Goal: Task Accomplishment & Management: Complete application form

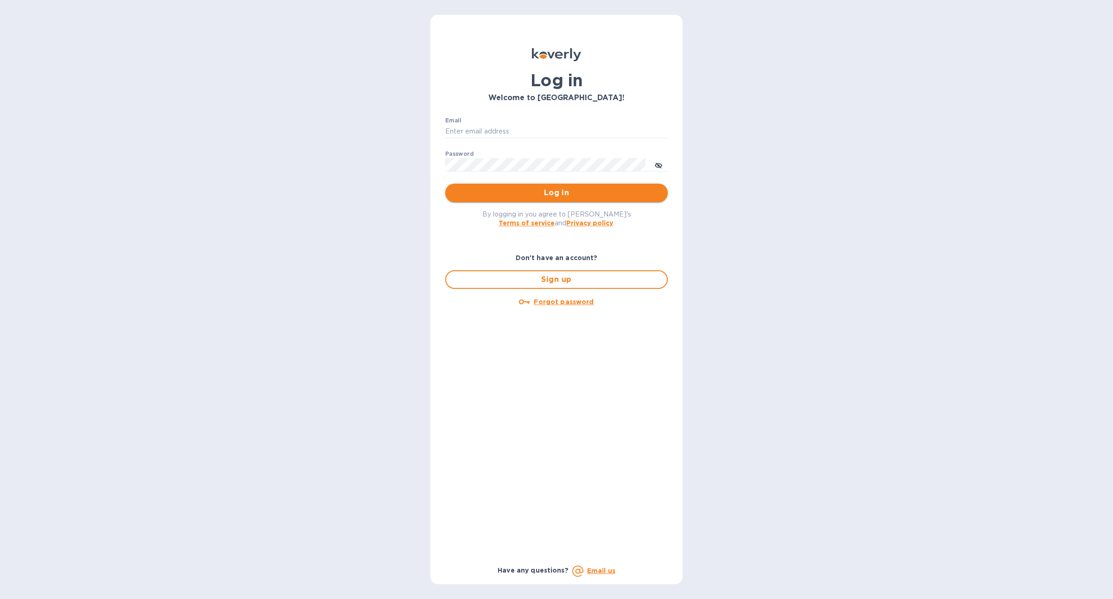
type input "[PERSON_NAME][EMAIL_ADDRESS][DOMAIN_NAME]"
click at [548, 196] on span "Log in" at bounding box center [557, 192] width 208 height 11
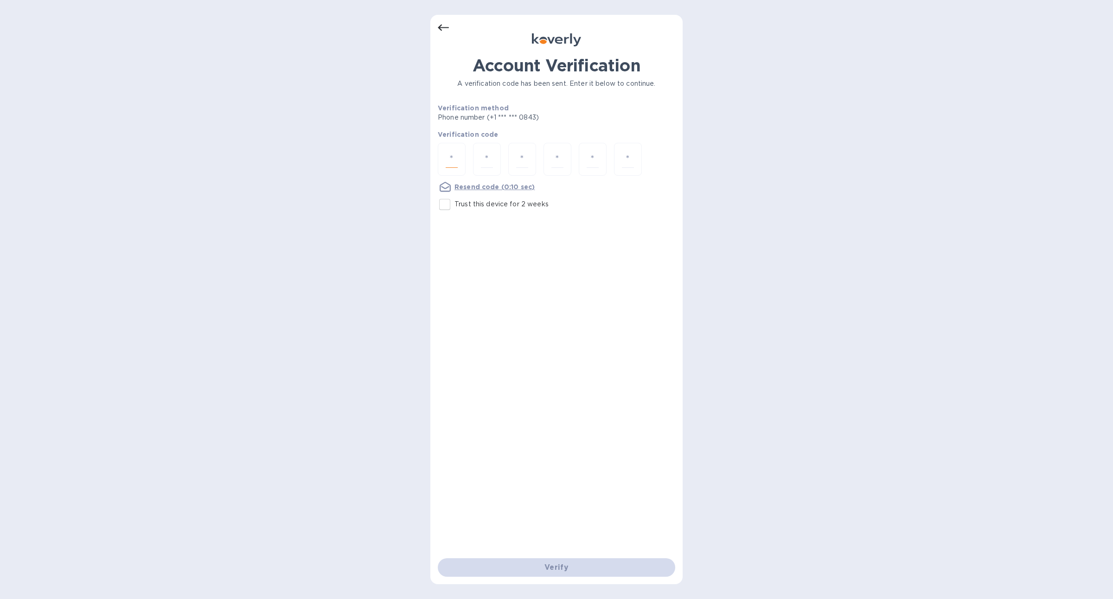
click at [456, 160] on input "number" at bounding box center [452, 159] width 12 height 17
type input "8"
type input "6"
type input "7"
type input "4"
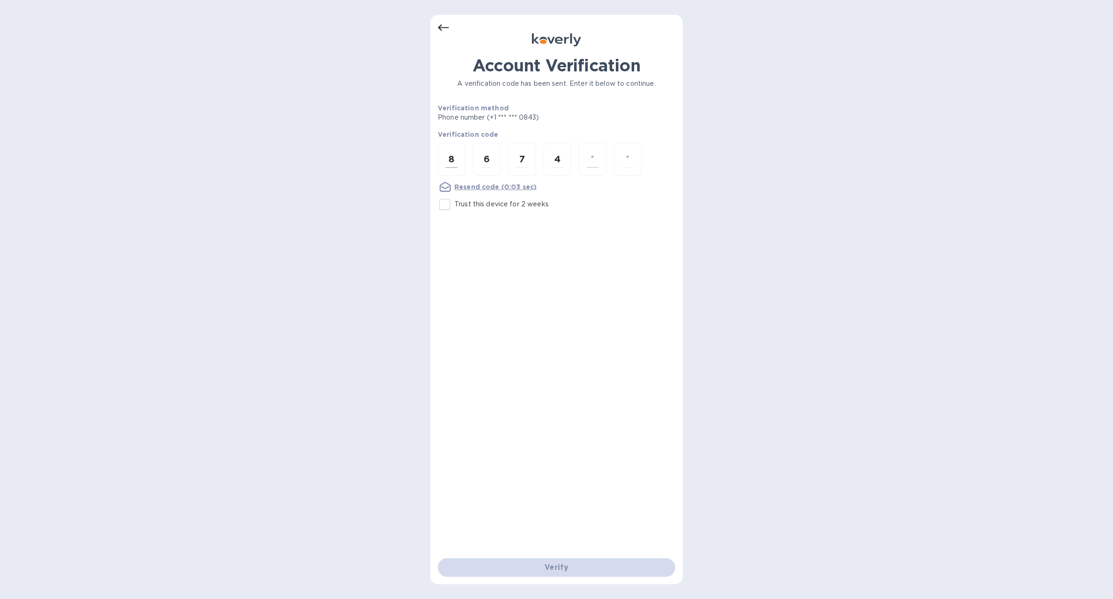
type input "0"
type input "7"
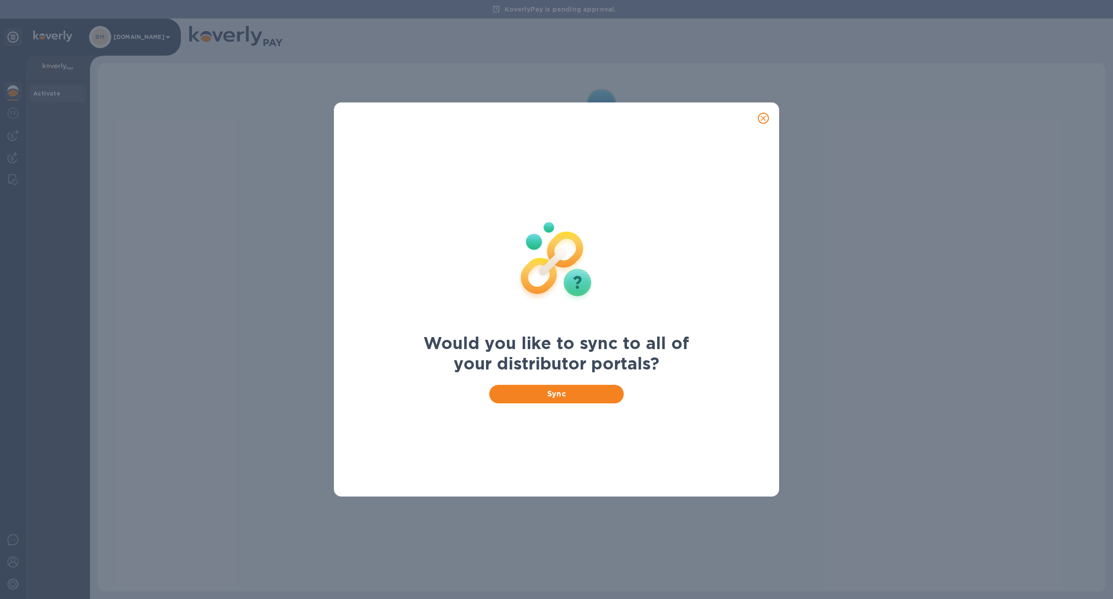
click at [150, 44] on div "Would you like to sync to all of your distributor portals? Sync" at bounding box center [556, 299] width 1113 height 599
click at [769, 115] on span "close" at bounding box center [763, 118] width 11 height 11
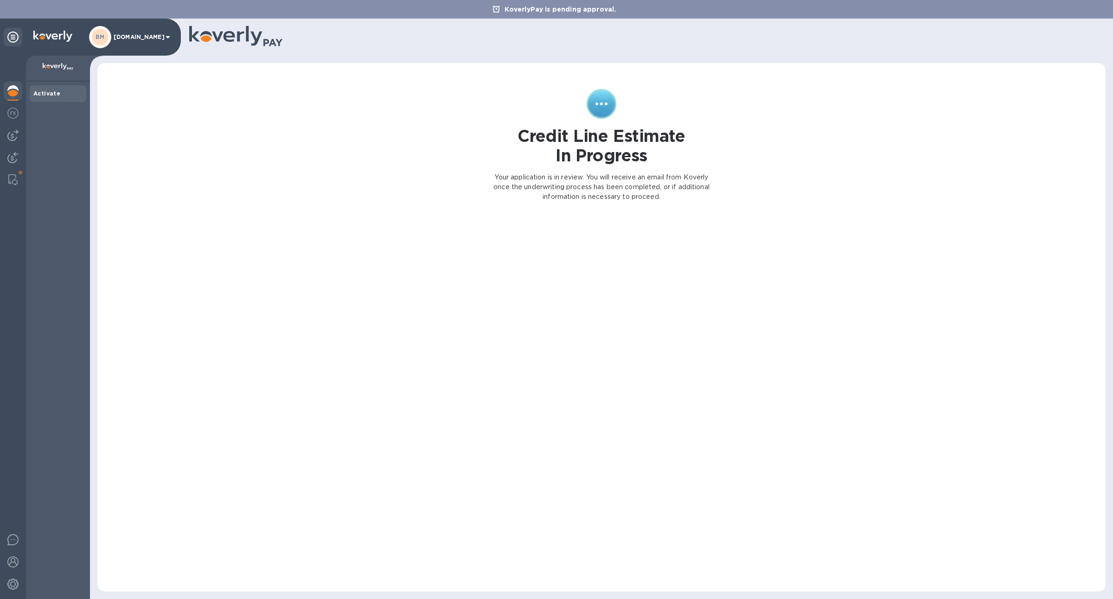
click at [138, 39] on p "Billstate.com" at bounding box center [137, 37] width 46 height 6
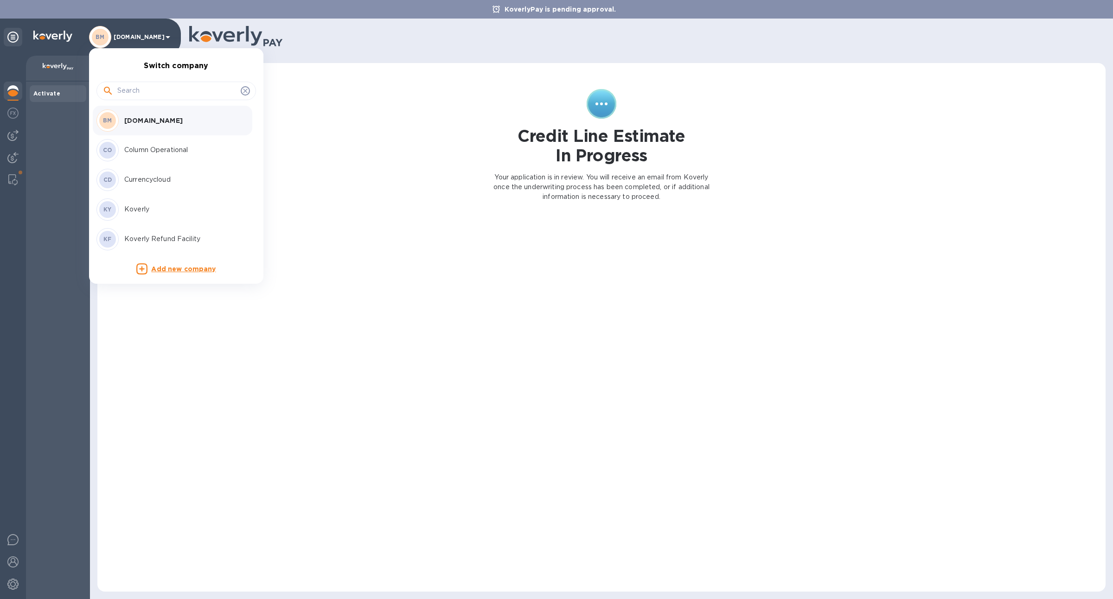
click at [167, 266] on p "Add new company" at bounding box center [183, 269] width 64 height 10
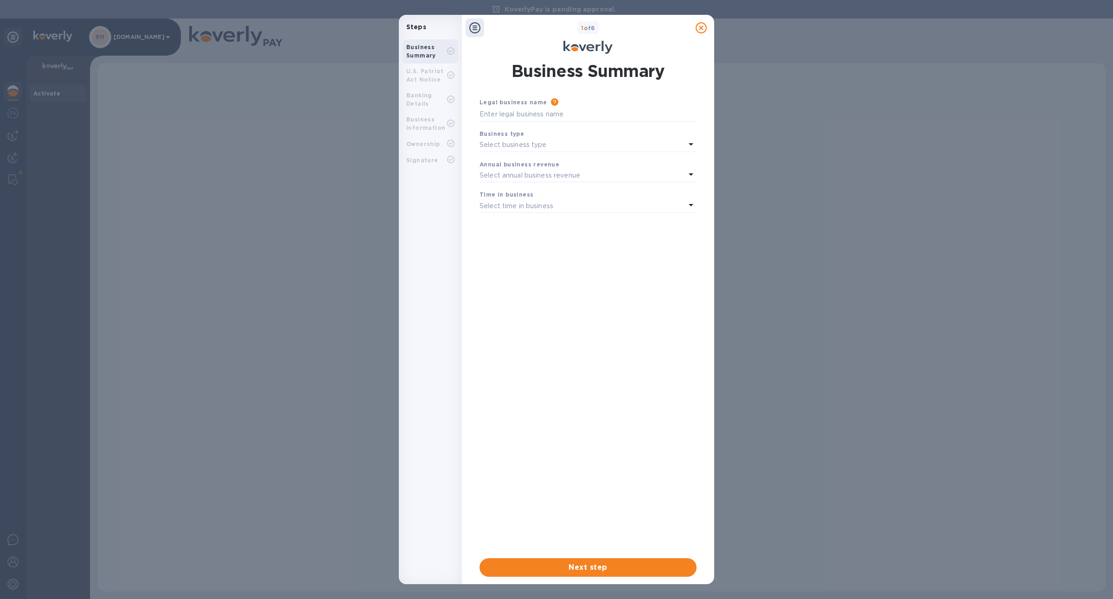
click at [514, 122] on div "Legal business name Please provide the legal name that appears on your SS-4 for…" at bounding box center [588, 110] width 225 height 32
click at [514, 115] on input "text" at bounding box center [588, 115] width 217 height 14
type input "Test Stmt"
click at [619, 563] on span "Next step" at bounding box center [588, 567] width 202 height 11
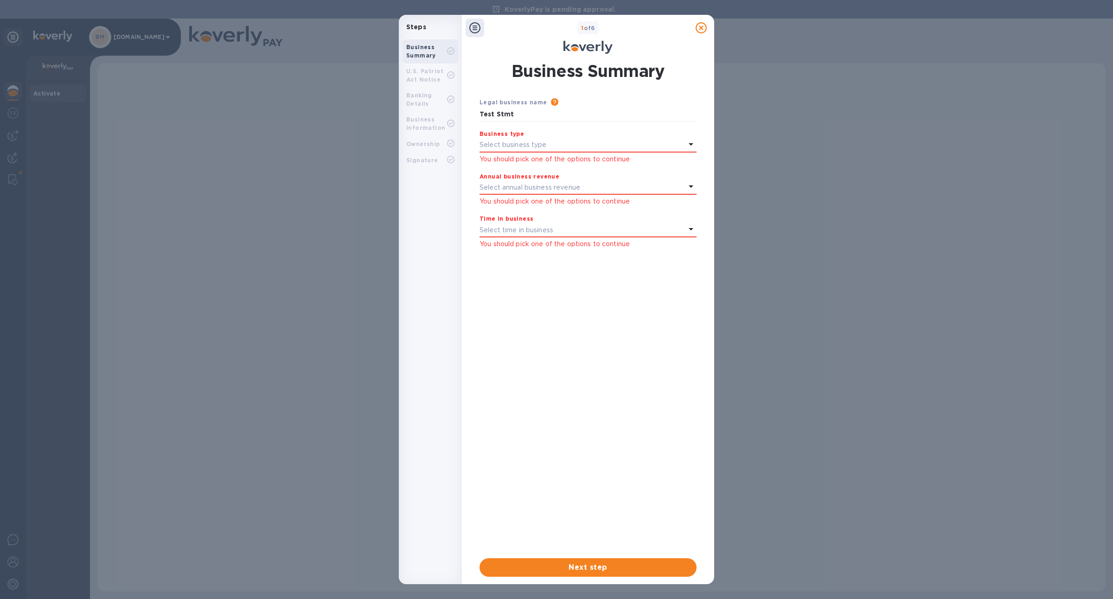
click at [531, 144] on p "Select business type" at bounding box center [513, 145] width 67 height 10
click at [436, 206] on div "Business Summary U.S. Patriot Act Notice Banking Details Business Information O…" at bounding box center [430, 301] width 63 height 530
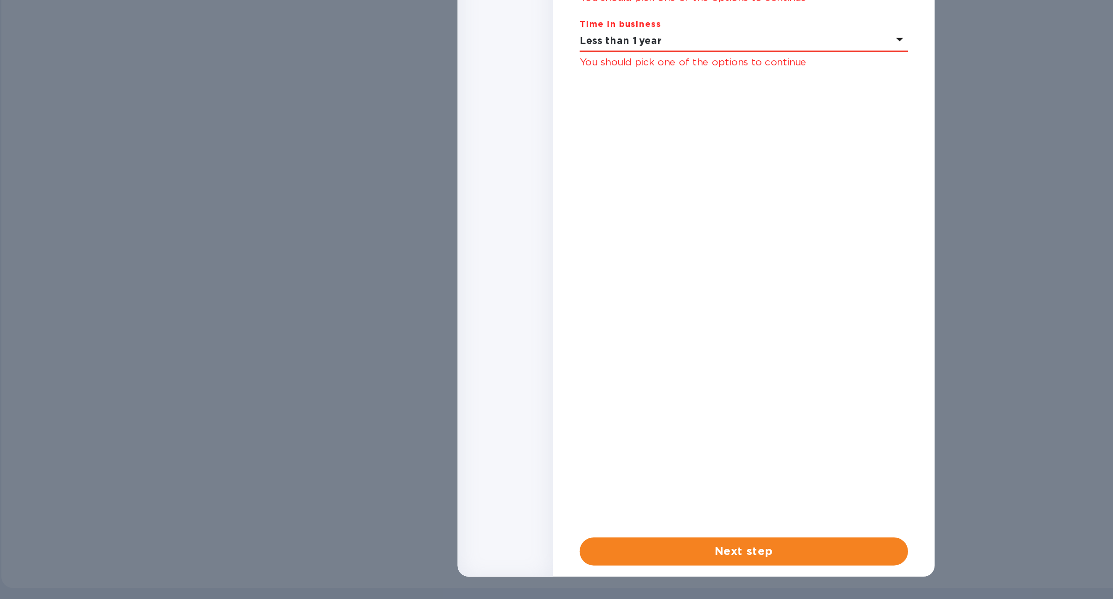
click at [418, 264] on span "Next step" at bounding box center [442, 260] width 202 height 11
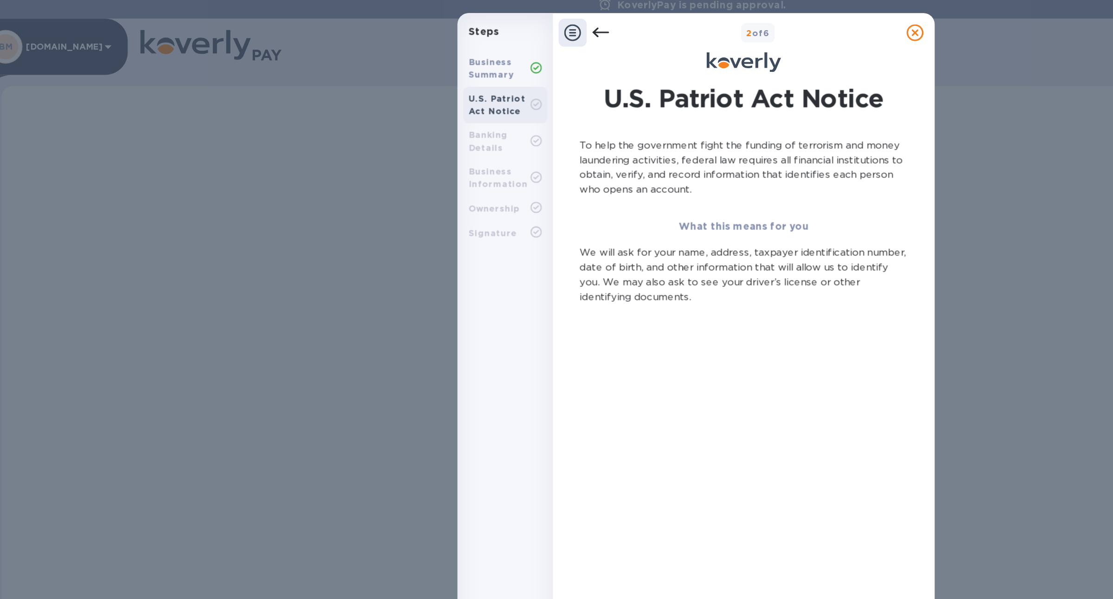
click at [418, 124] on p "To help the government fight the funding of terrorism and money laundering acti…" at bounding box center [442, 107] width 217 height 39
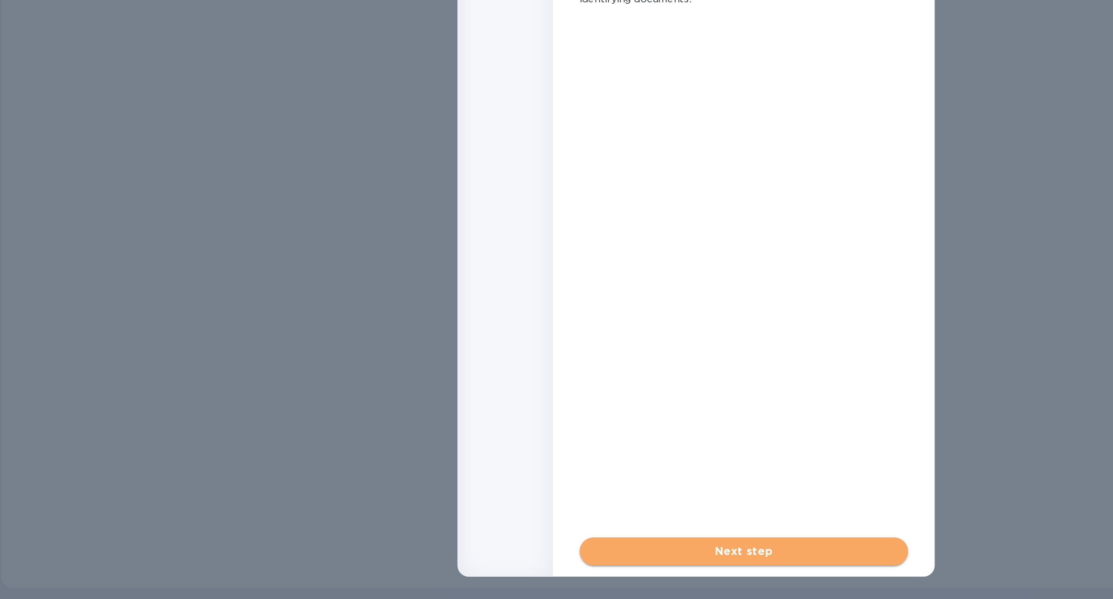
click at [473, 263] on span "Next step" at bounding box center [442, 260] width 202 height 11
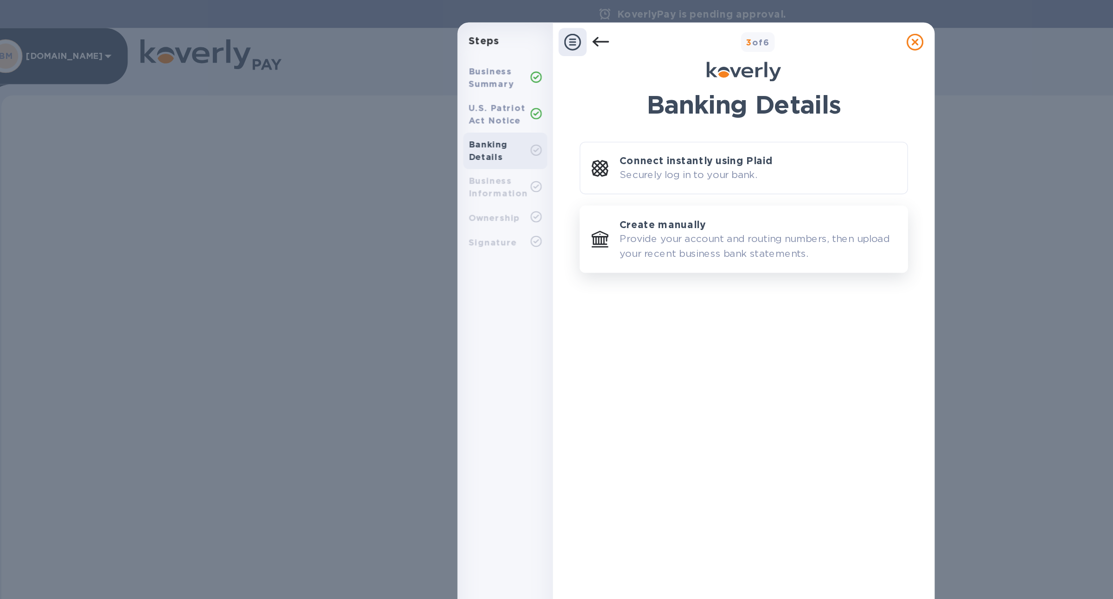
click at [409, 159] on p "Provide your account and routing numbers, then upload your recent business bank…" at bounding box center [451, 162] width 183 height 19
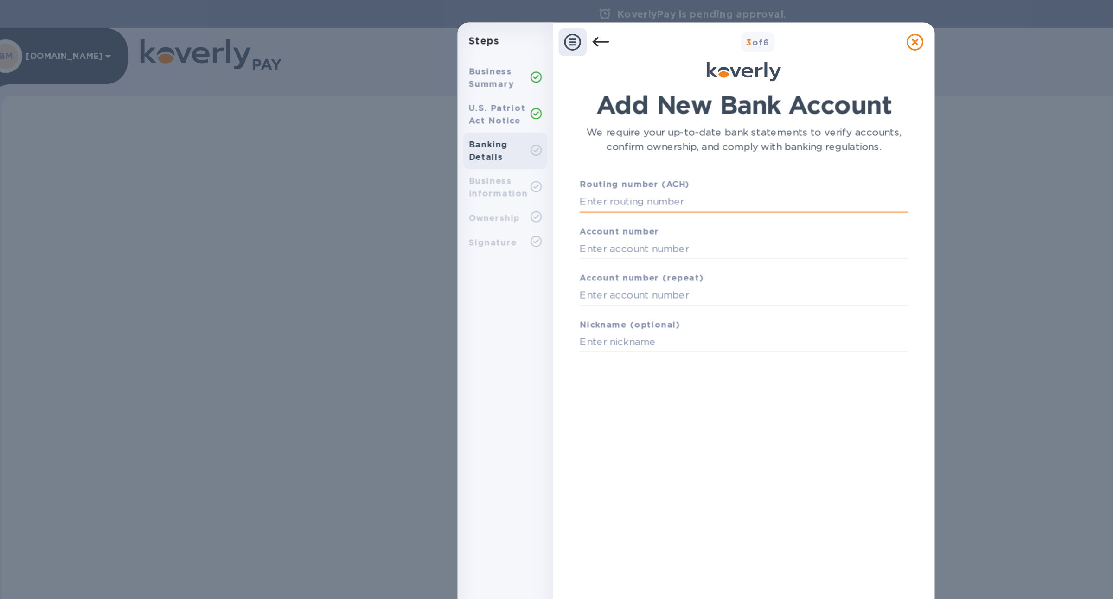
click at [392, 136] on input "text" at bounding box center [442, 134] width 217 height 14
type input "0"
click at [380, 136] on input "text" at bounding box center [442, 134] width 217 height 14
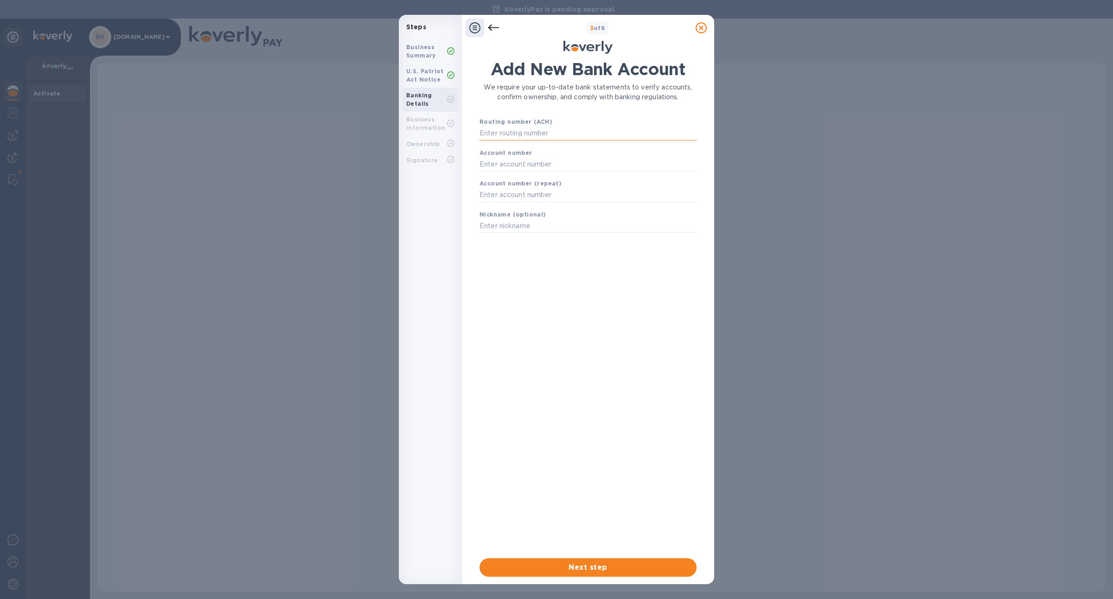
click at [505, 138] on input "text" at bounding box center [588, 134] width 217 height 14
paste input "021000322"
type input "021000322"
click at [522, 174] on input "text" at bounding box center [588, 176] width 217 height 14
type input "12345"
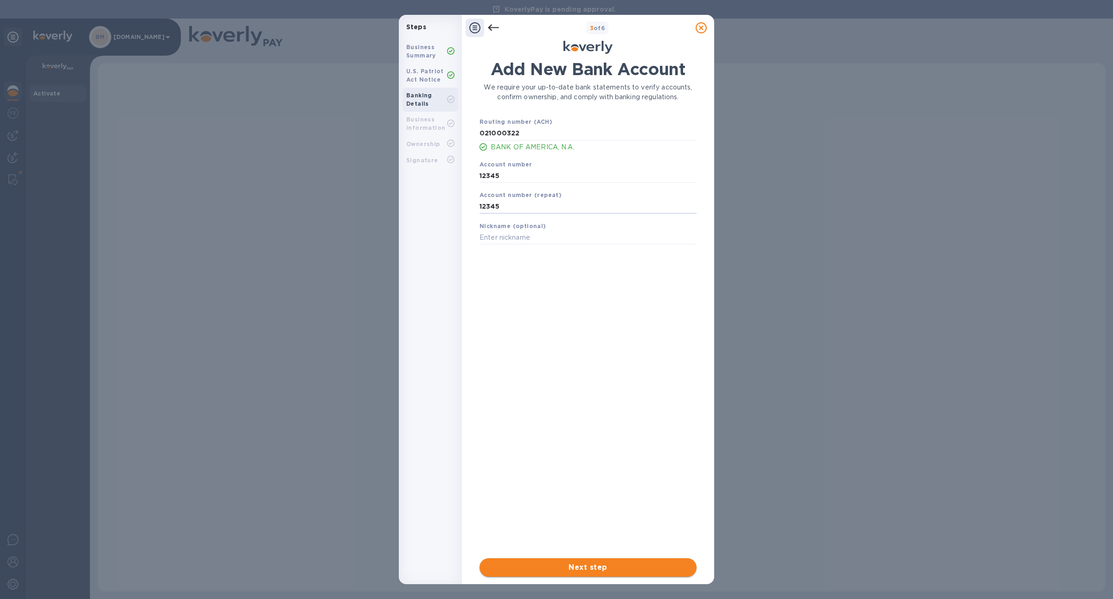
type input "12345"
click at [599, 560] on button "Next step" at bounding box center [588, 568] width 217 height 19
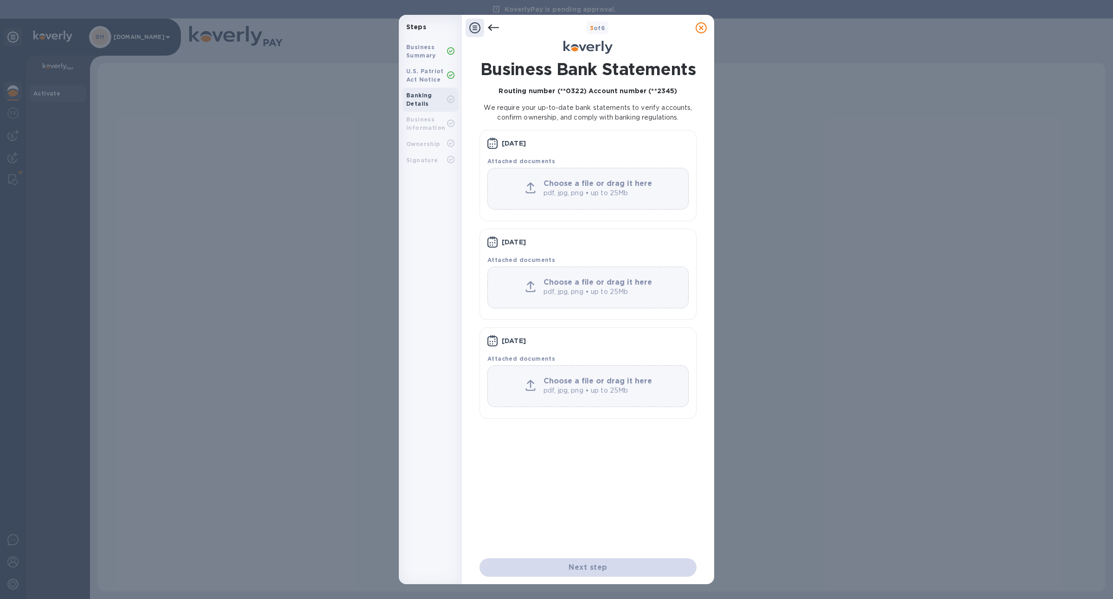
click at [490, 26] on icon at bounding box center [493, 28] width 11 height 6
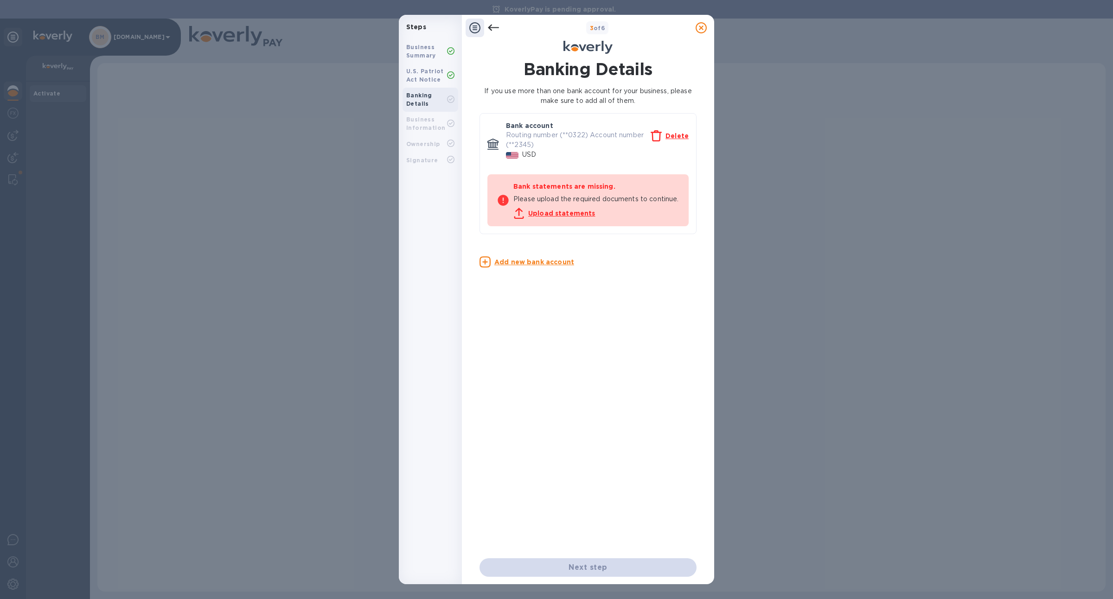
click at [488, 26] on div at bounding box center [493, 28] width 19 height 19
click at [492, 27] on icon at bounding box center [493, 28] width 11 height 6
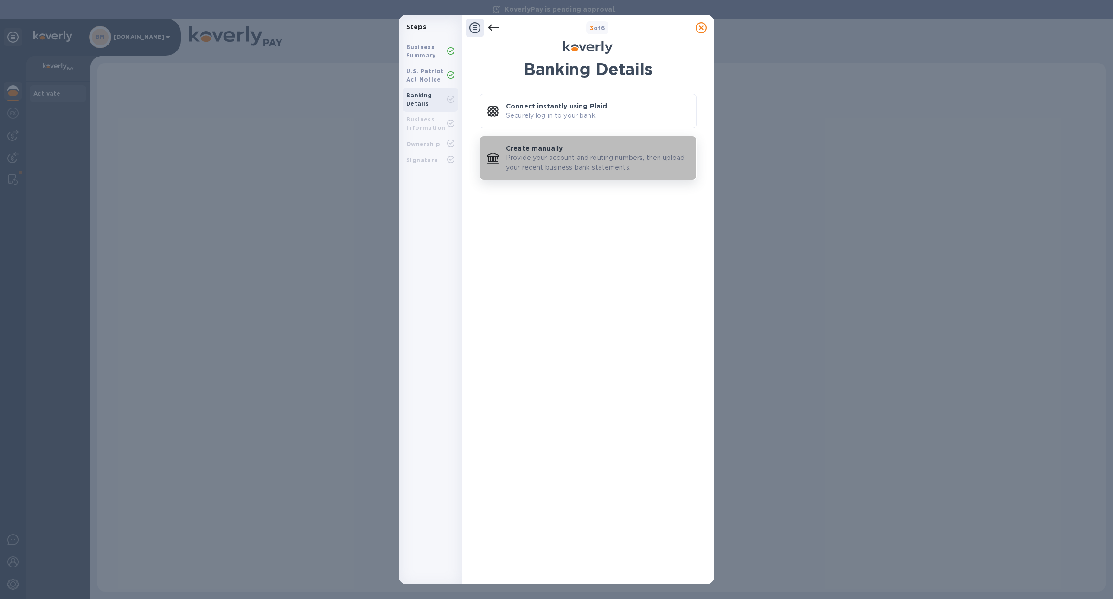
click at [564, 155] on p "Provide your account and routing numbers, then upload your recent business bank…" at bounding box center [597, 162] width 183 height 19
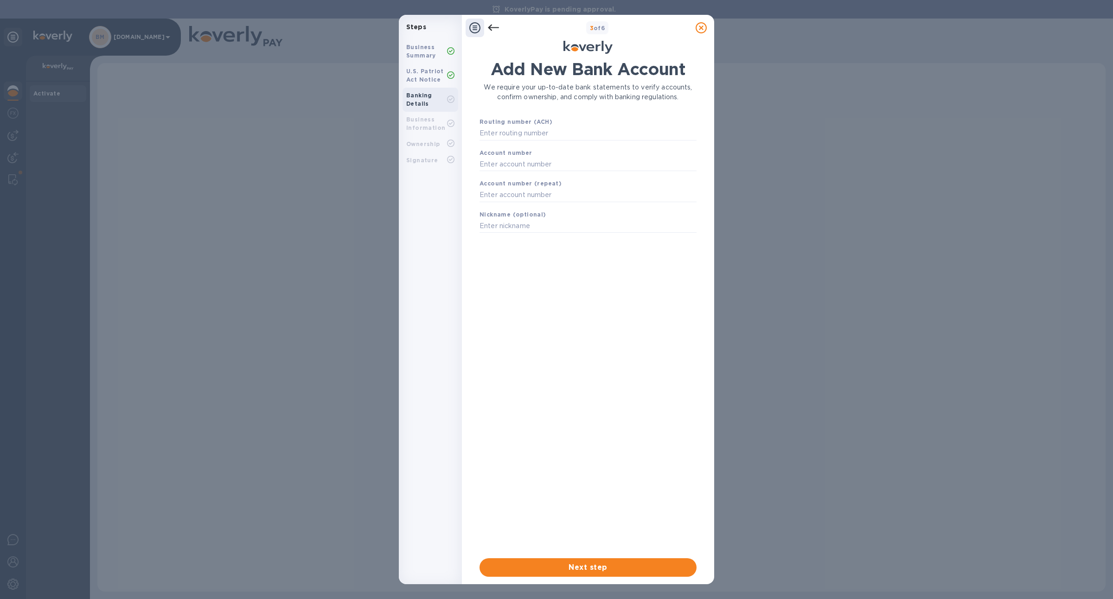
click at [486, 28] on div at bounding box center [493, 28] width 19 height 19
click at [494, 28] on icon at bounding box center [493, 28] width 11 height 6
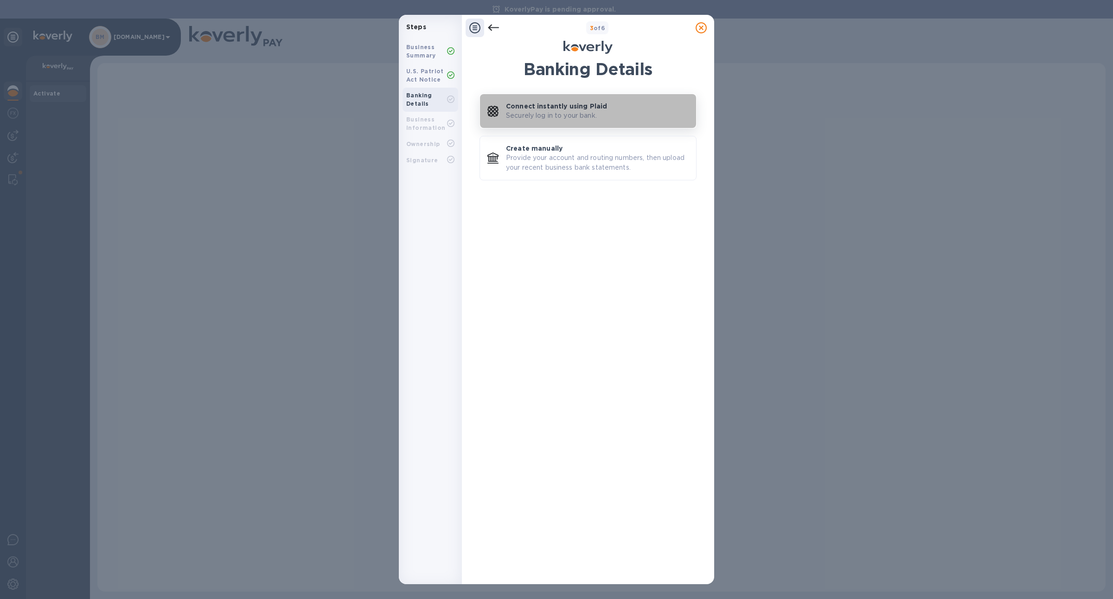
click at [547, 103] on p "Connect instantly using Plaid" at bounding box center [556, 106] width 101 height 9
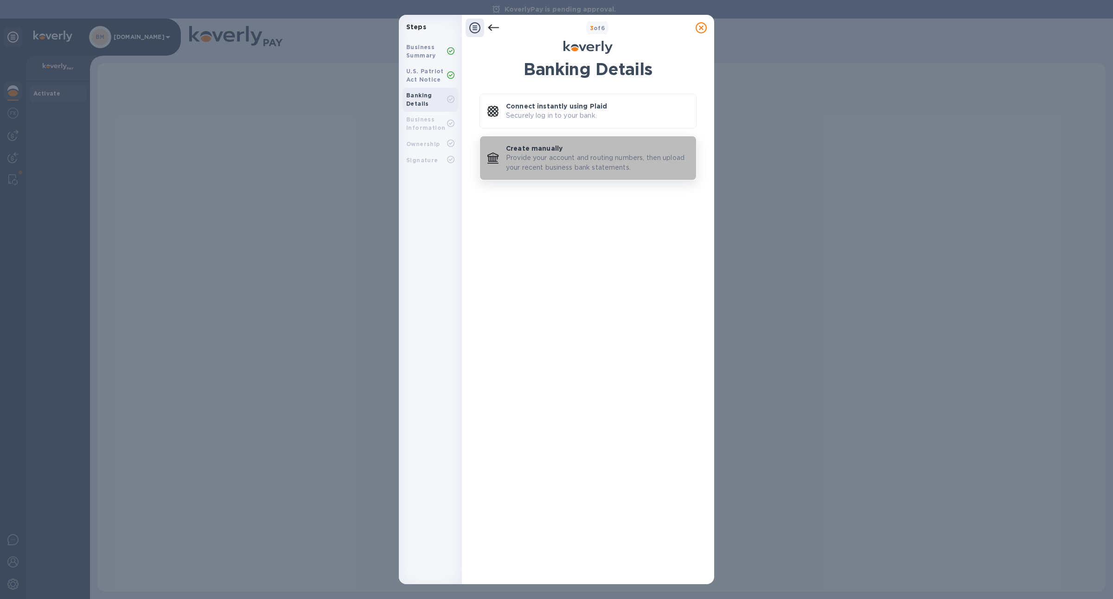
click at [542, 157] on p "Provide your account and routing numbers, then upload your recent business bank…" at bounding box center [597, 162] width 183 height 19
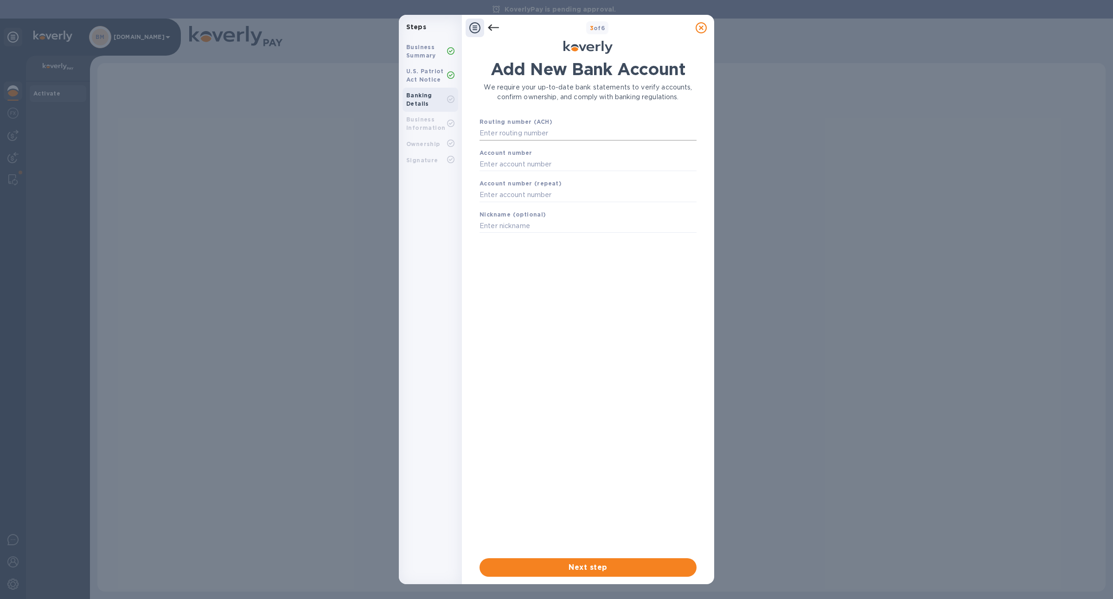
click at [538, 133] on input "text" at bounding box center [588, 134] width 217 height 14
paste input "021000322"
type input "021000322"
click at [546, 173] on input "text" at bounding box center [588, 176] width 217 height 14
type input "12345"
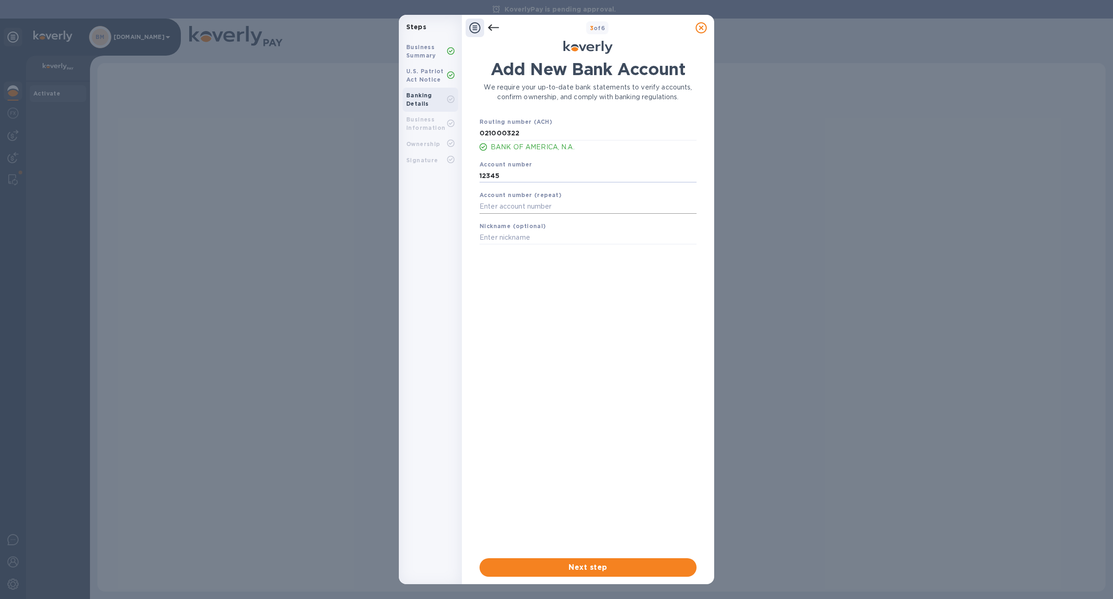
click at [552, 210] on input "text" at bounding box center [588, 207] width 217 height 14
type input "12345"
click at [559, 238] on input "text" at bounding box center [588, 238] width 217 height 14
type input "ttt"
click at [654, 566] on span "Next step" at bounding box center [588, 567] width 202 height 11
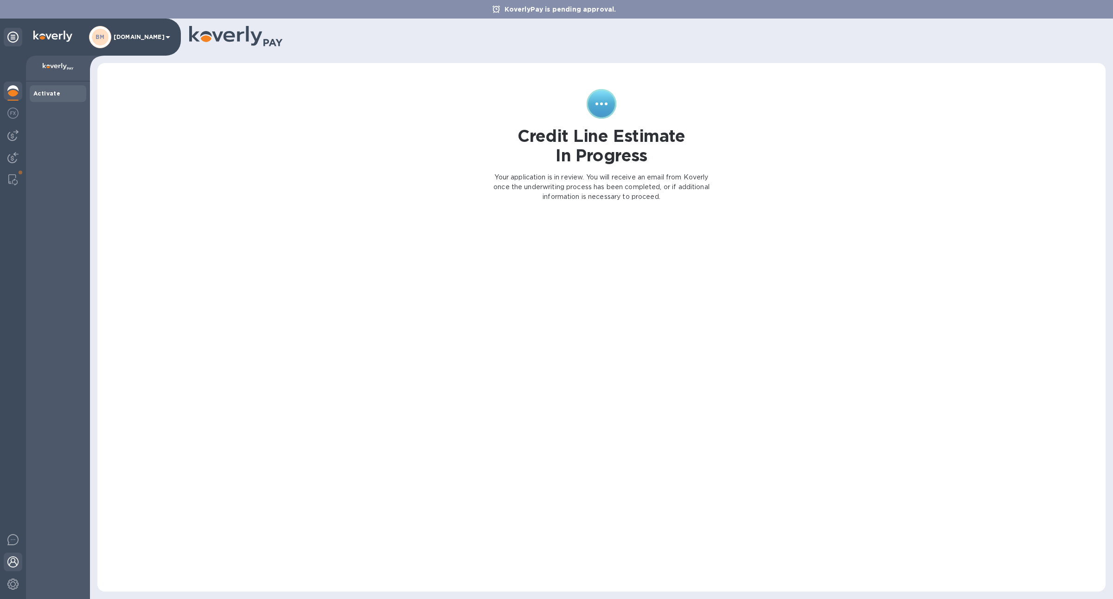
click at [13, 559] on img at bounding box center [12, 562] width 11 height 11
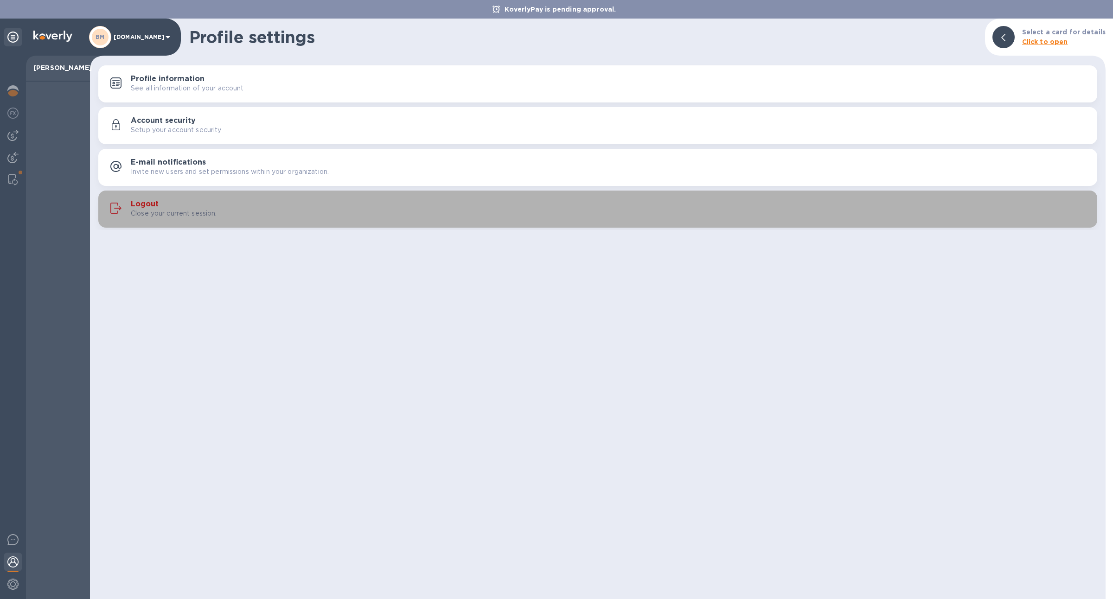
click at [240, 202] on div "Logout Close your current session." at bounding box center [610, 209] width 959 height 19
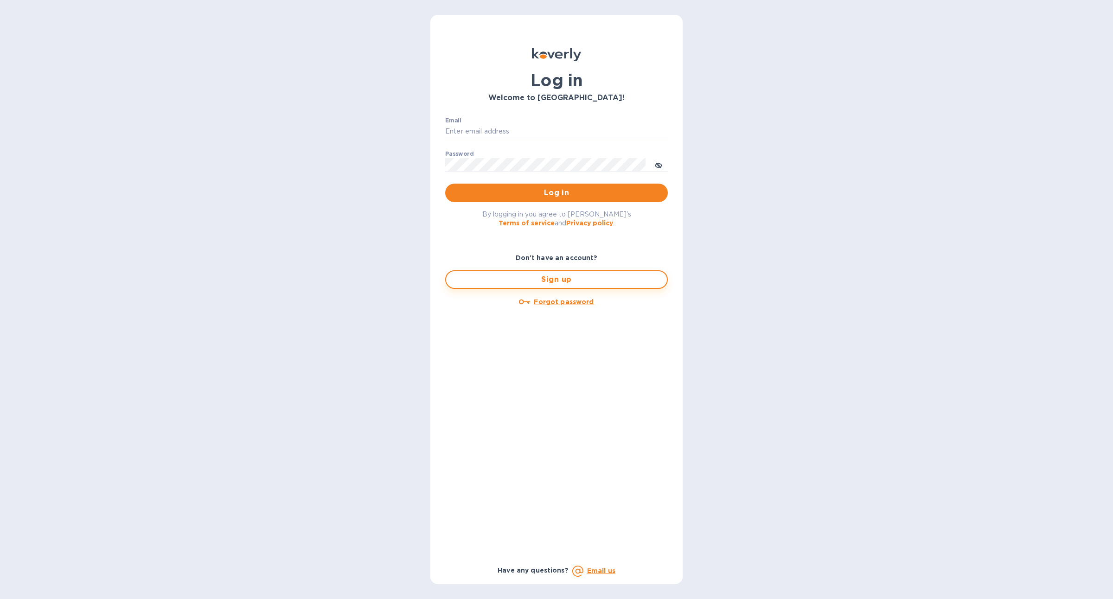
type input "[PERSON_NAME][EMAIL_ADDRESS][DOMAIN_NAME]"
click at [637, 279] on span "Sign up" at bounding box center [557, 279] width 206 height 11
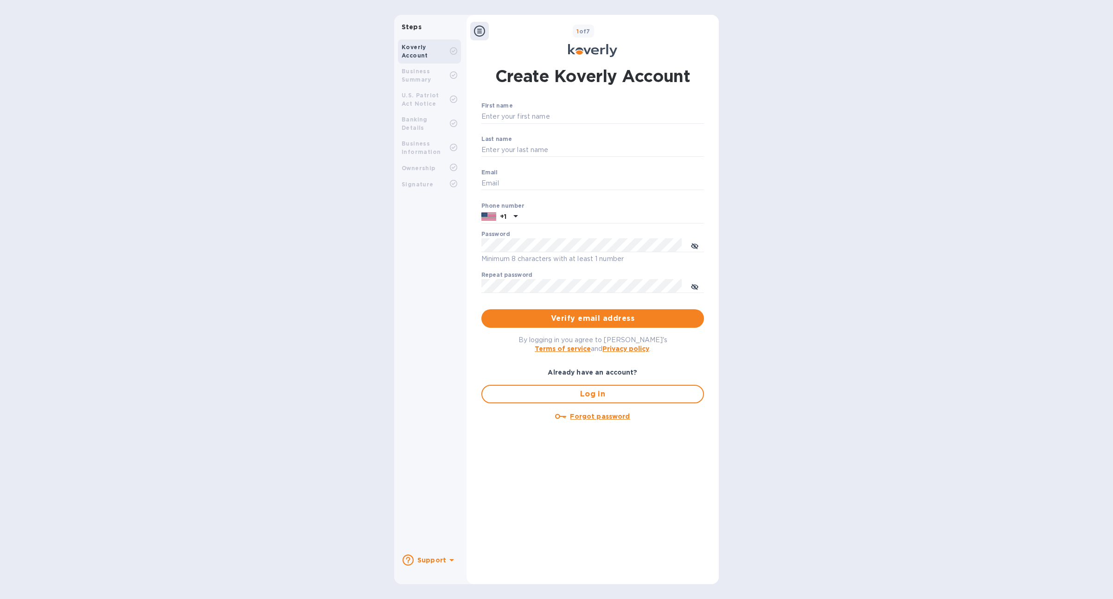
type input "[PERSON_NAME][EMAIL_ADDRESS][DOMAIN_NAME]"
click at [508, 116] on input "First name" at bounding box center [593, 117] width 223 height 14
click at [515, 150] on input "Last name" at bounding box center [593, 150] width 223 height 14
click at [558, 119] on input "Test123" at bounding box center [593, 117] width 223 height 14
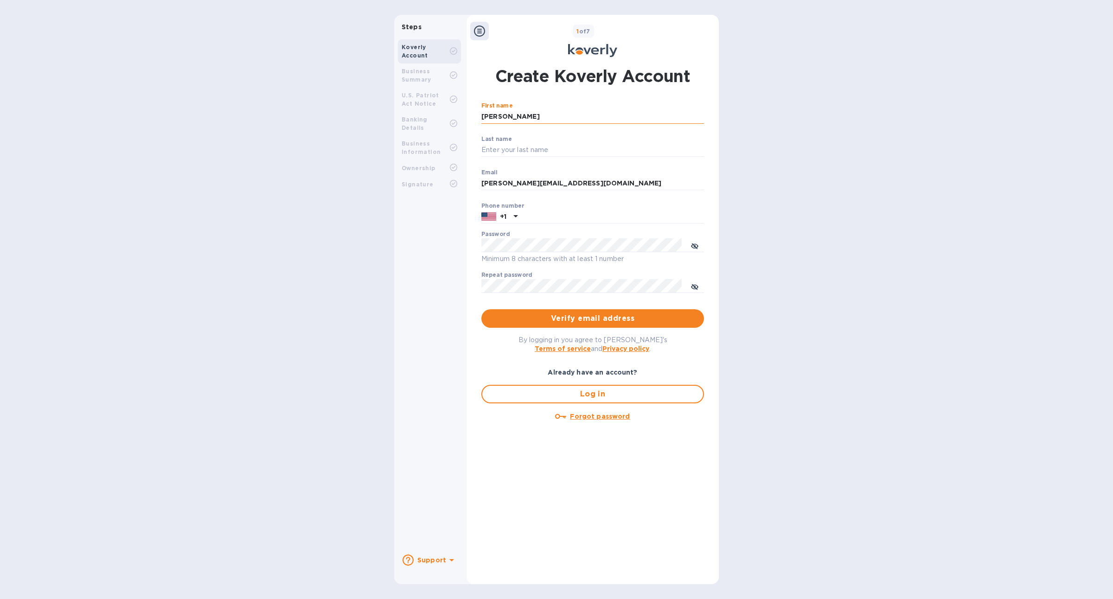
type input "Michail"
type input "Medvinsky"
click at [448, 268] on div "Koverly Account Business Summary U.S. Patriot Act Notice Banking Details Busine…" at bounding box center [429, 292] width 71 height 512
click at [504, 186] on input "[PERSON_NAME][EMAIL_ADDRESS][DOMAIN_NAME]" at bounding box center [593, 184] width 223 height 14
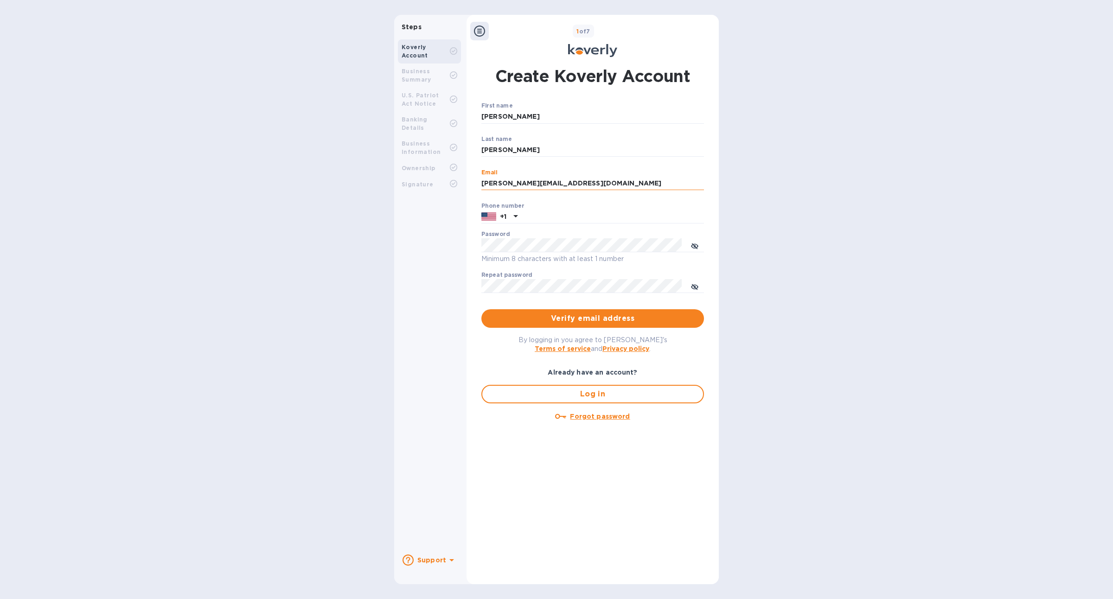
click at [504, 186] on input "[PERSON_NAME][EMAIL_ADDRESS][DOMAIN_NAME]" at bounding box center [593, 184] width 223 height 14
type input "michail.medvinsky@gmail.com"
click at [546, 218] on input "text" at bounding box center [612, 217] width 183 height 14
type input "7816900843"
click at [611, 317] on span "Verify email address" at bounding box center [593, 318] width 208 height 11
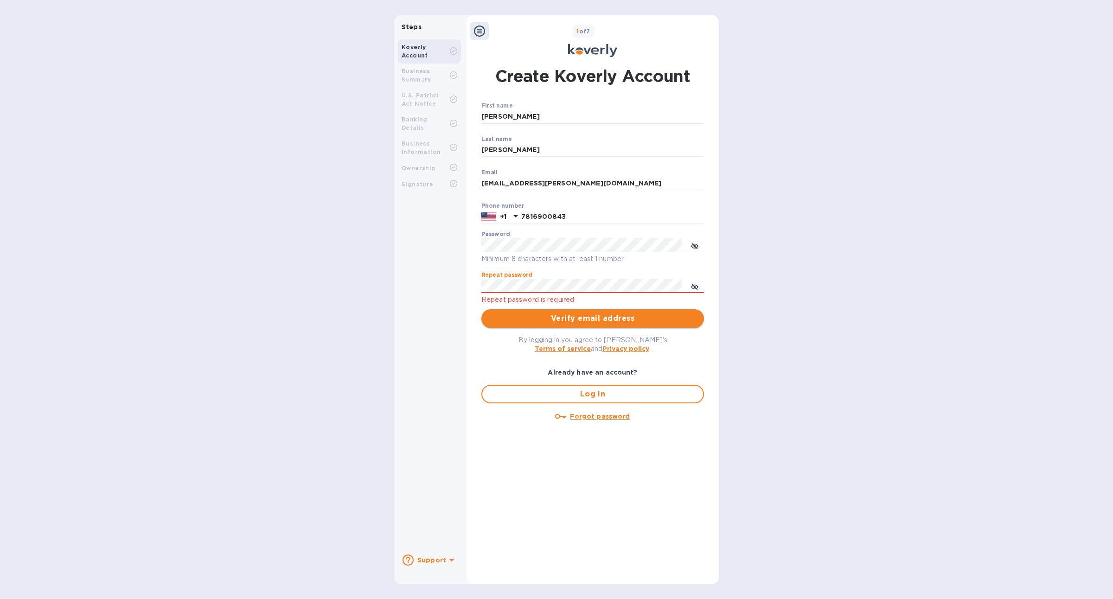
click at [580, 310] on button "Verify email address" at bounding box center [593, 318] width 223 height 19
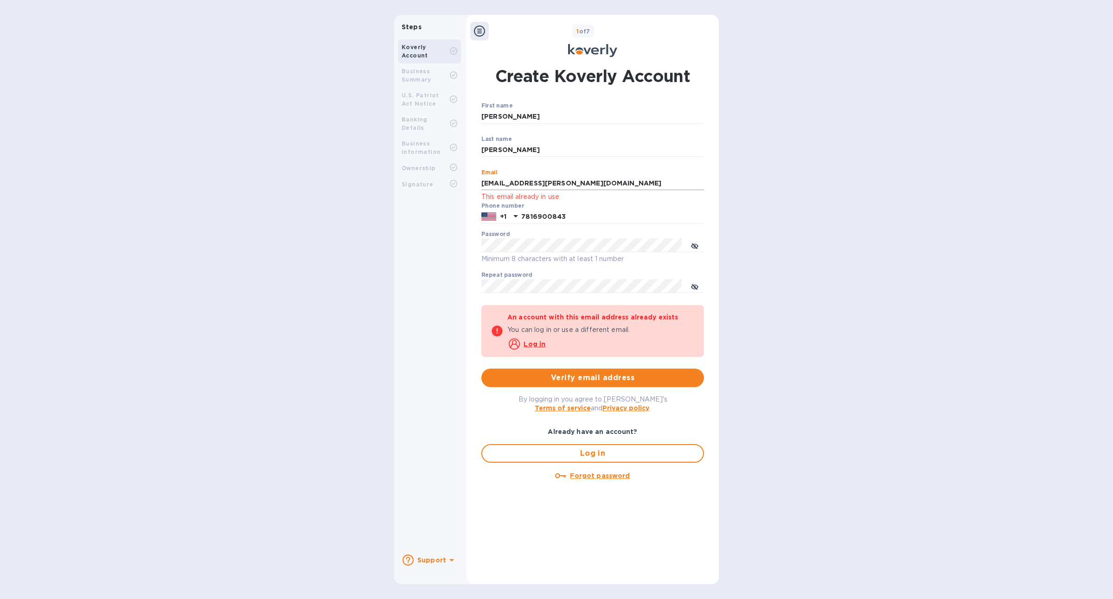
click at [544, 186] on input "michail.medvinsky@gmail.com" at bounding box center [593, 184] width 223 height 14
type input "michail.medvinsky+123@gmail.com"
click at [623, 380] on span "Verify email address" at bounding box center [593, 378] width 208 height 11
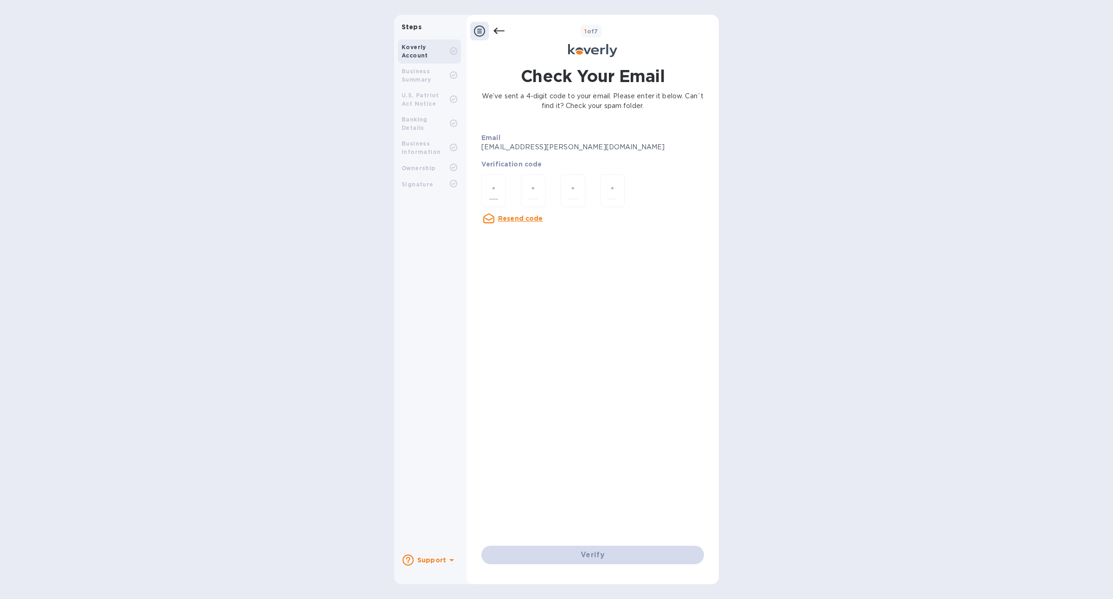
click at [490, 196] on input "number" at bounding box center [493, 190] width 9 height 17
paste input "5"
type input "5"
type input "1"
type input "2"
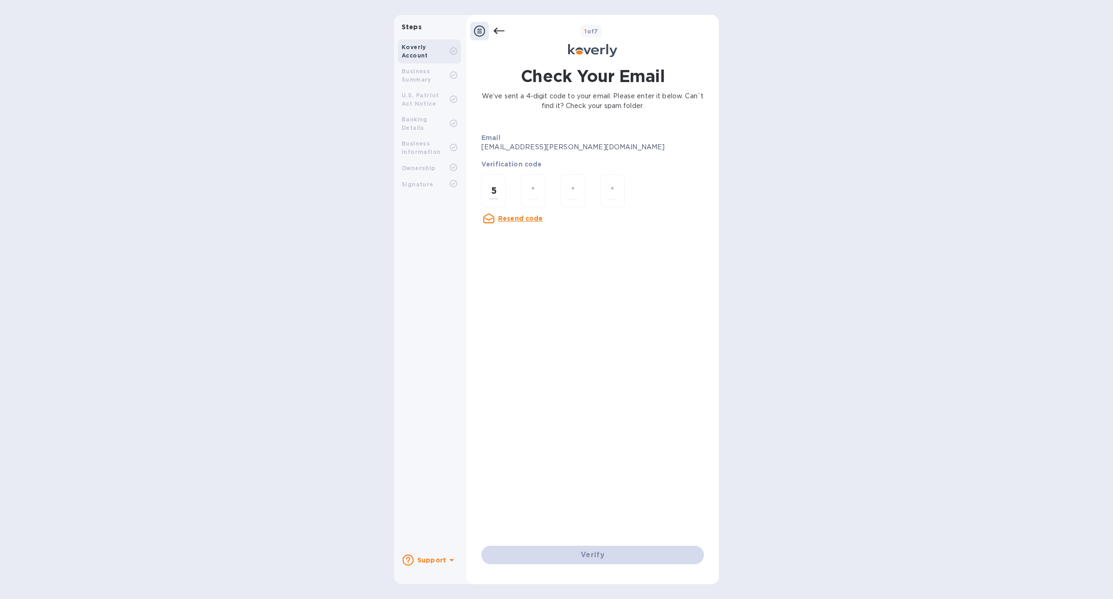
type input "8"
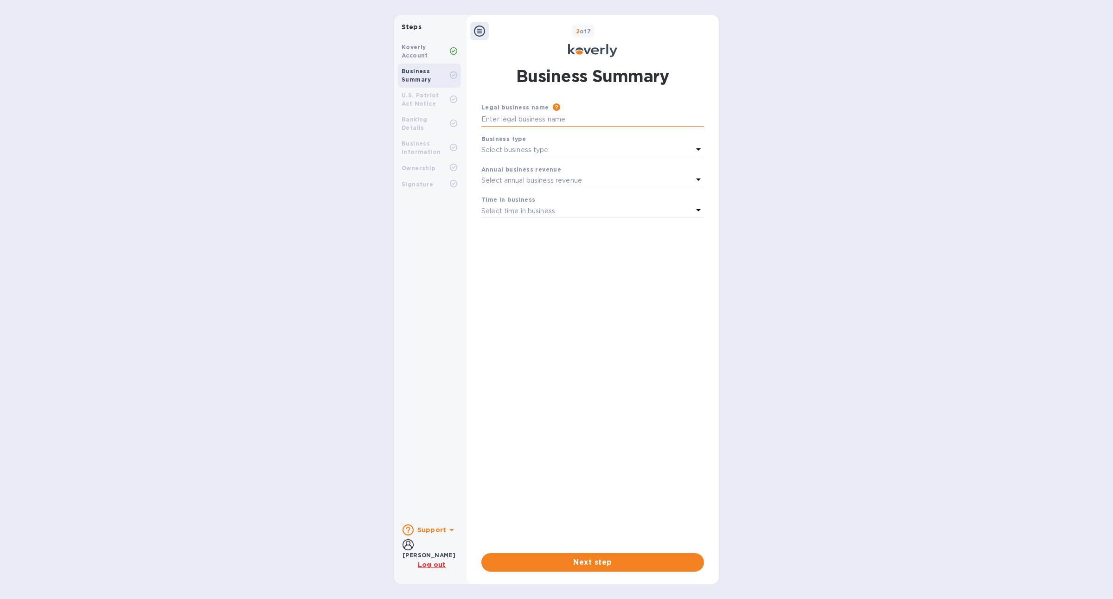
click at [579, 123] on input "text" at bounding box center [593, 120] width 223 height 14
type input "MyComp"
click at [572, 154] on div "Select business type" at bounding box center [588, 150] width 212 height 13
drag, startPoint x: 572, startPoint y: 167, endPoint x: 573, endPoint y: 201, distance: 34.8
click at [573, 201] on div "Sole Proprietorships Partnerships Corporations S Corporations Limited Liability…" at bounding box center [589, 214] width 208 height 103
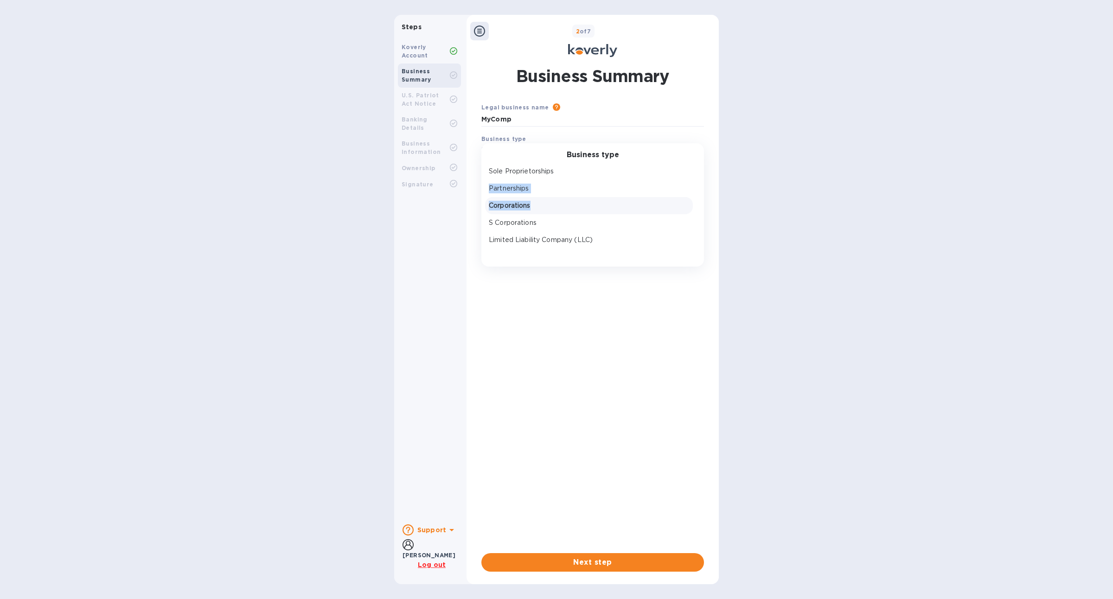
click at [573, 201] on p "Corporations" at bounding box center [589, 206] width 200 height 10
click at [559, 181] on p "Select annual business revenue" at bounding box center [532, 181] width 101 height 10
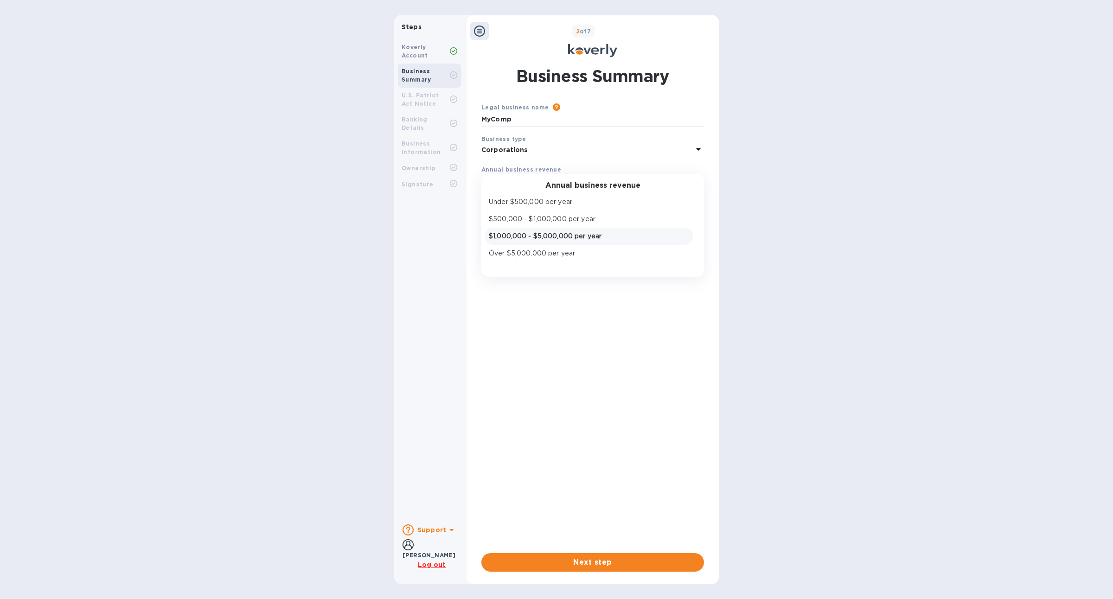
click at [560, 229] on div "$1,000,000 - $5,000,000 per year" at bounding box center [589, 236] width 208 height 17
click at [550, 208] on p "Select time in business" at bounding box center [519, 211] width 74 height 10
click at [549, 266] on p "3 - 5 years" at bounding box center [589, 267] width 200 height 10
click at [560, 576] on div "Business Summary Legal business name Please provide the legal name that appears…" at bounding box center [592, 318] width 243 height 519
click at [560, 561] on span "Next step" at bounding box center [593, 562] width 208 height 11
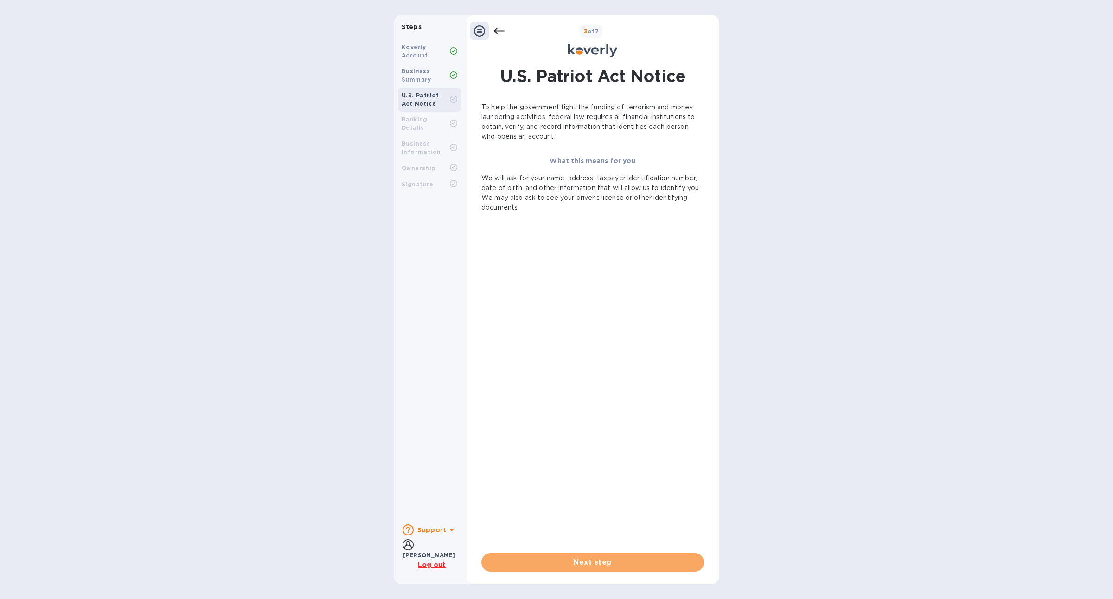
click at [560, 561] on span "Next step" at bounding box center [593, 562] width 208 height 11
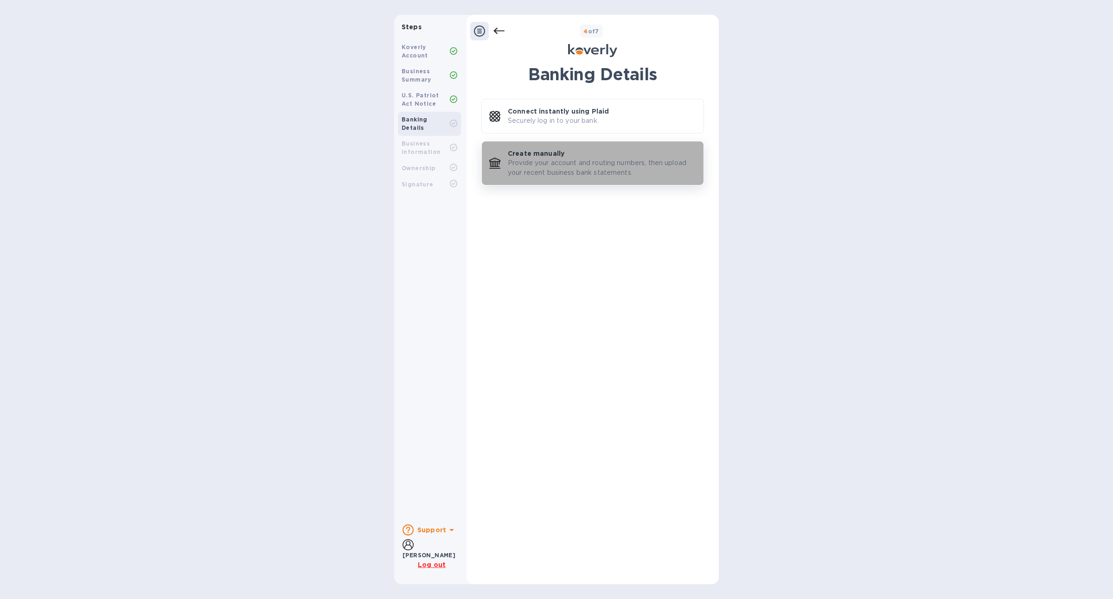
click at [562, 173] on p "Provide your account and routing numbers, then upload your recent business bank…" at bounding box center [602, 167] width 188 height 19
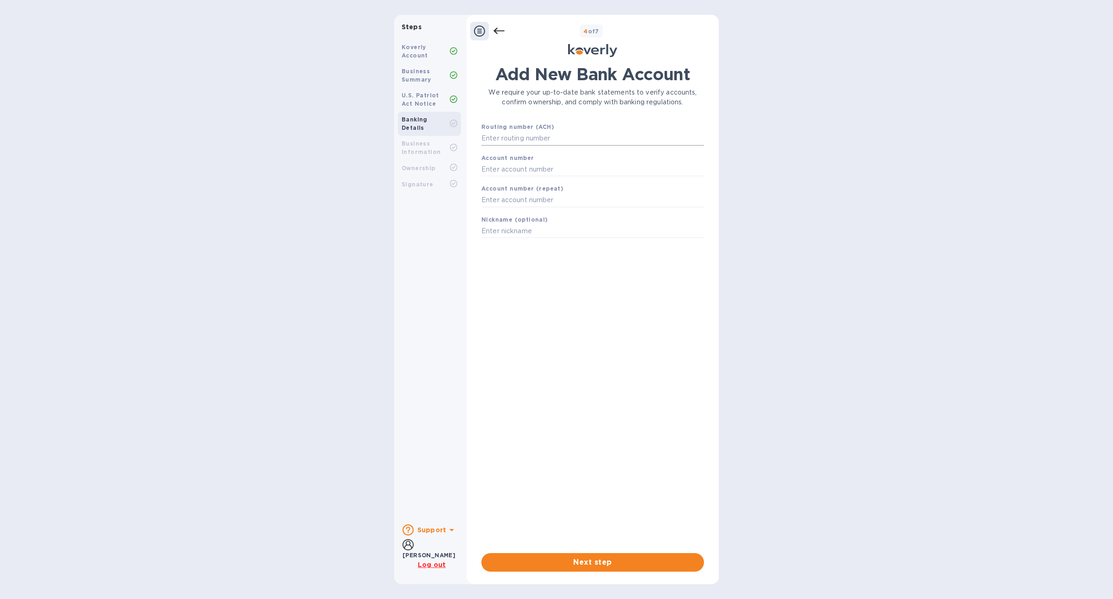
click at [540, 141] on input "text" at bounding box center [593, 139] width 223 height 14
paste input "5128"
type input "5128"
paste input "021000322"
type input "021000322"
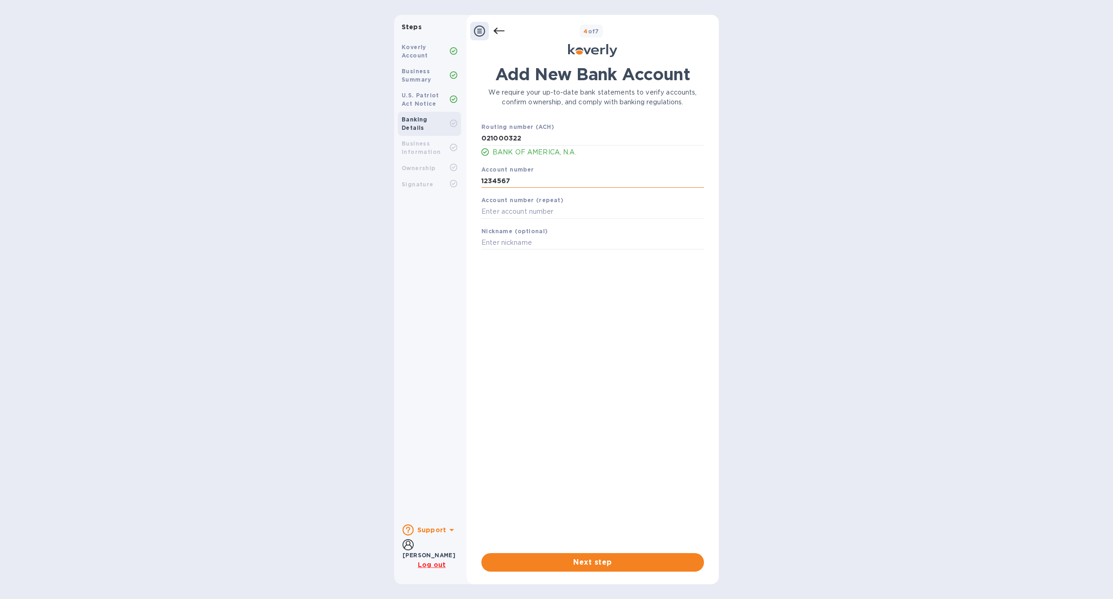
type input "1234567"
click at [555, 566] on span "Next step" at bounding box center [593, 562] width 208 height 11
